Goal: Browse casually

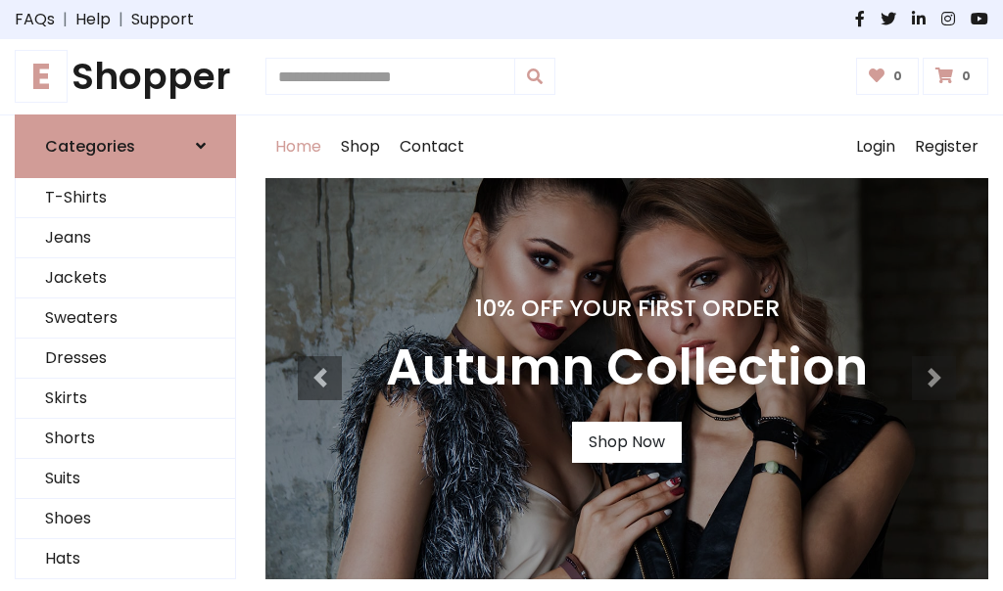
click at [501, 296] on h4 "10% Off Your First Order" at bounding box center [627, 308] width 482 height 27
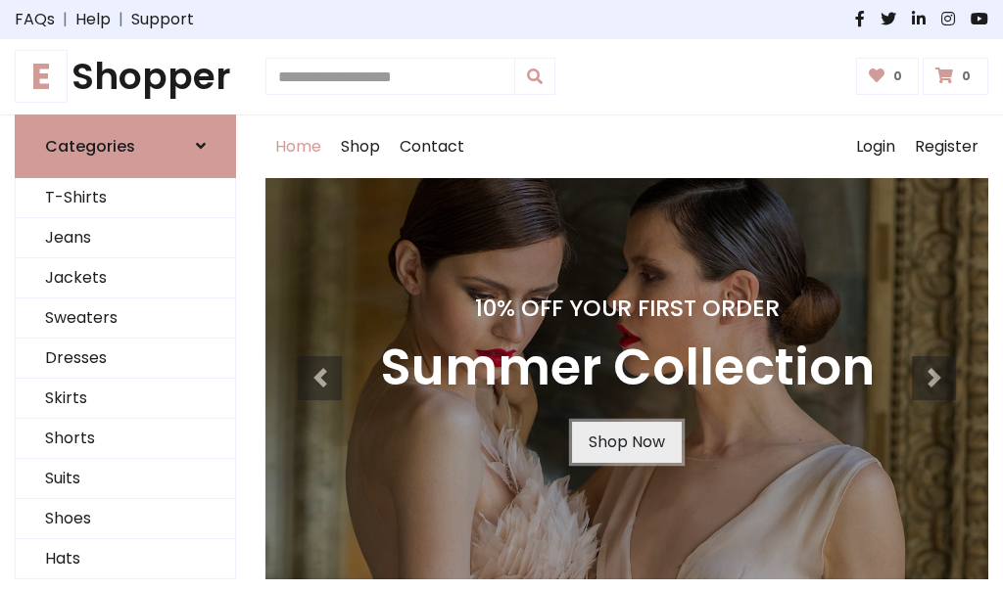
click at [626, 442] on link "Shop Now" at bounding box center [627, 442] width 110 height 41
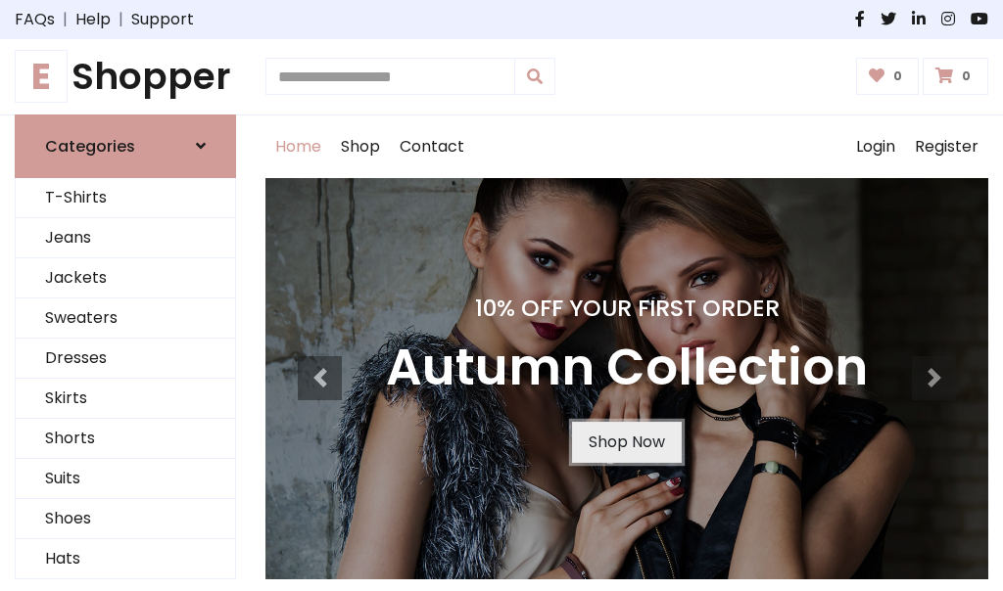
click at [626, 442] on link "Shop Now" at bounding box center [627, 442] width 110 height 41
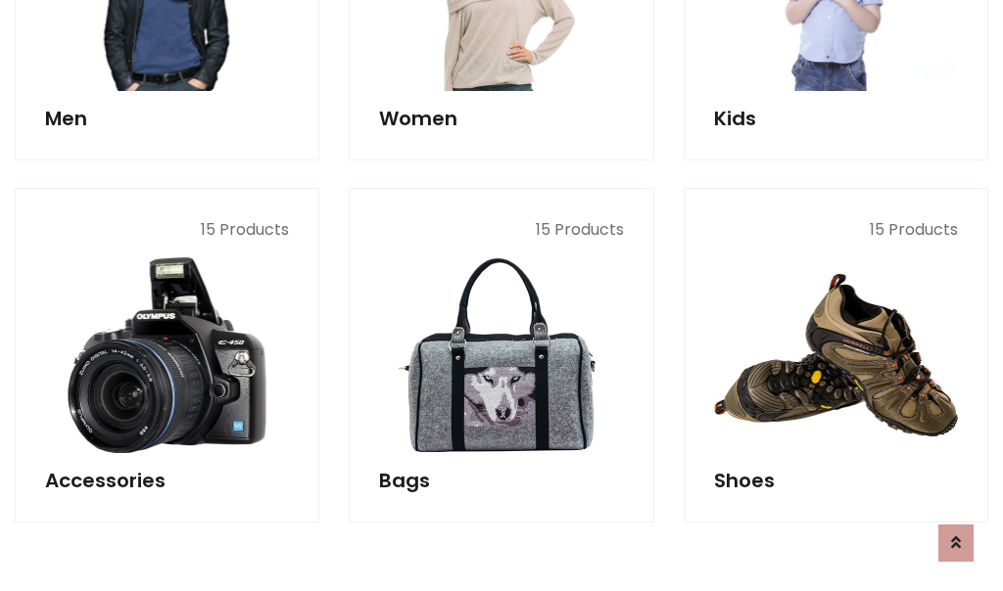
scroll to position [1952, 0]
